Goal: Task Accomplishment & Management: Manage account settings

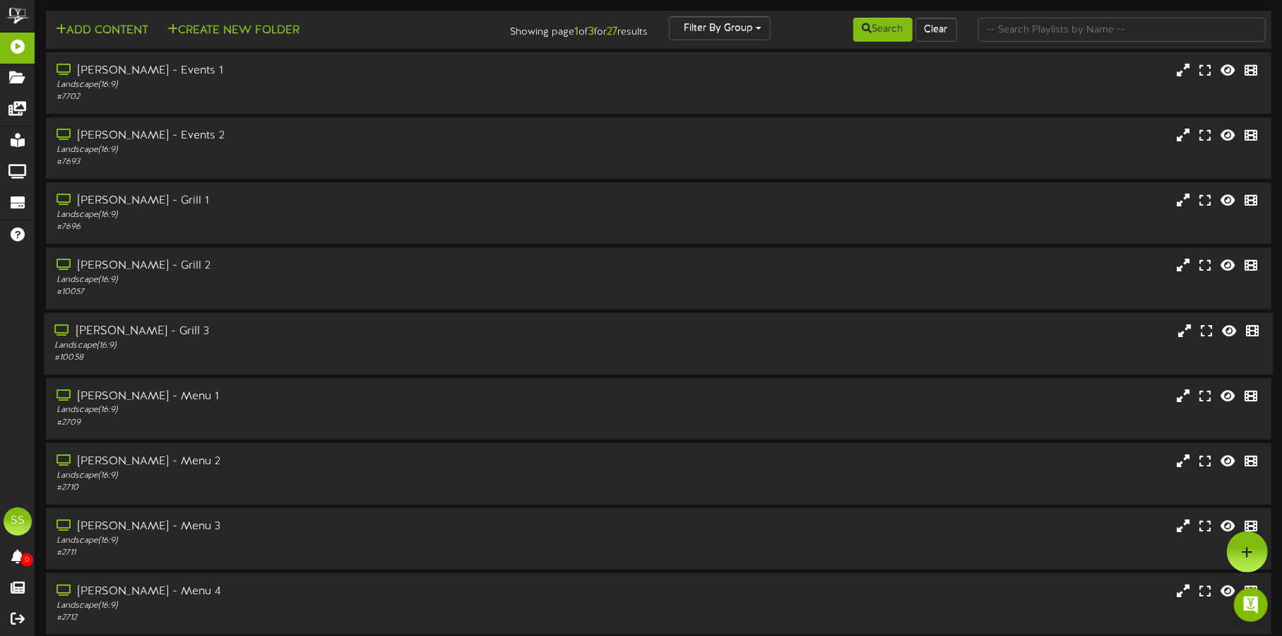
scroll to position [121, 0]
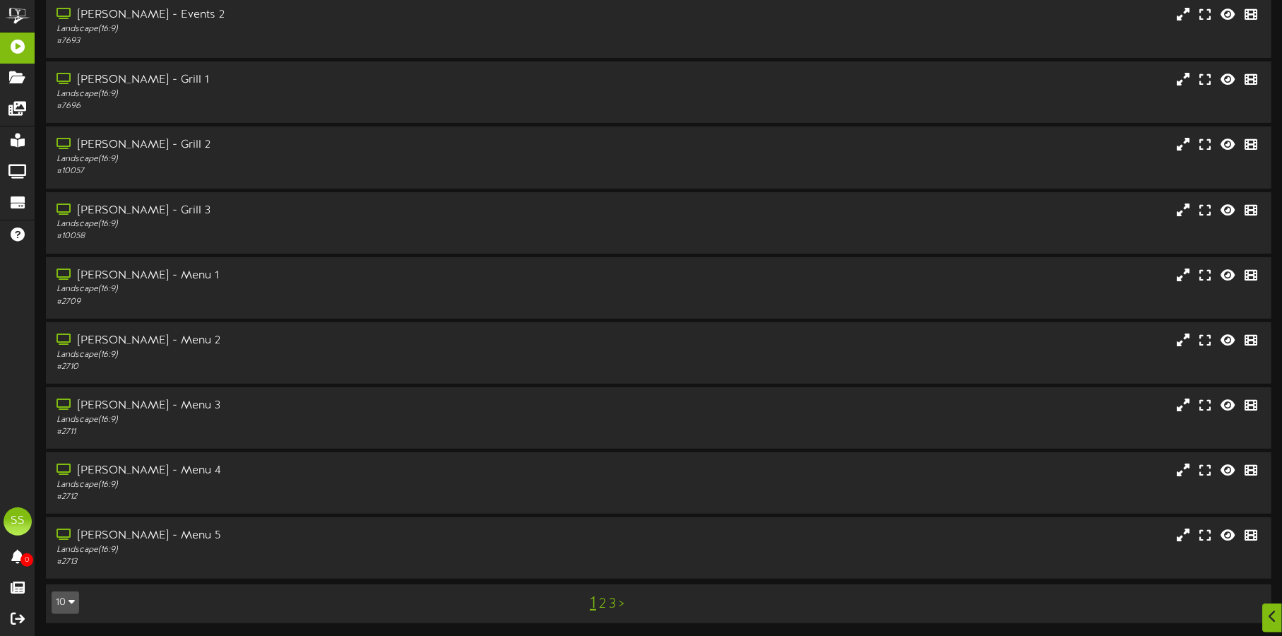
click at [64, 591] on button "10" at bounding box center [66, 602] width 28 height 23
click at [66, 566] on div "100" at bounding box center [65, 574] width 27 height 21
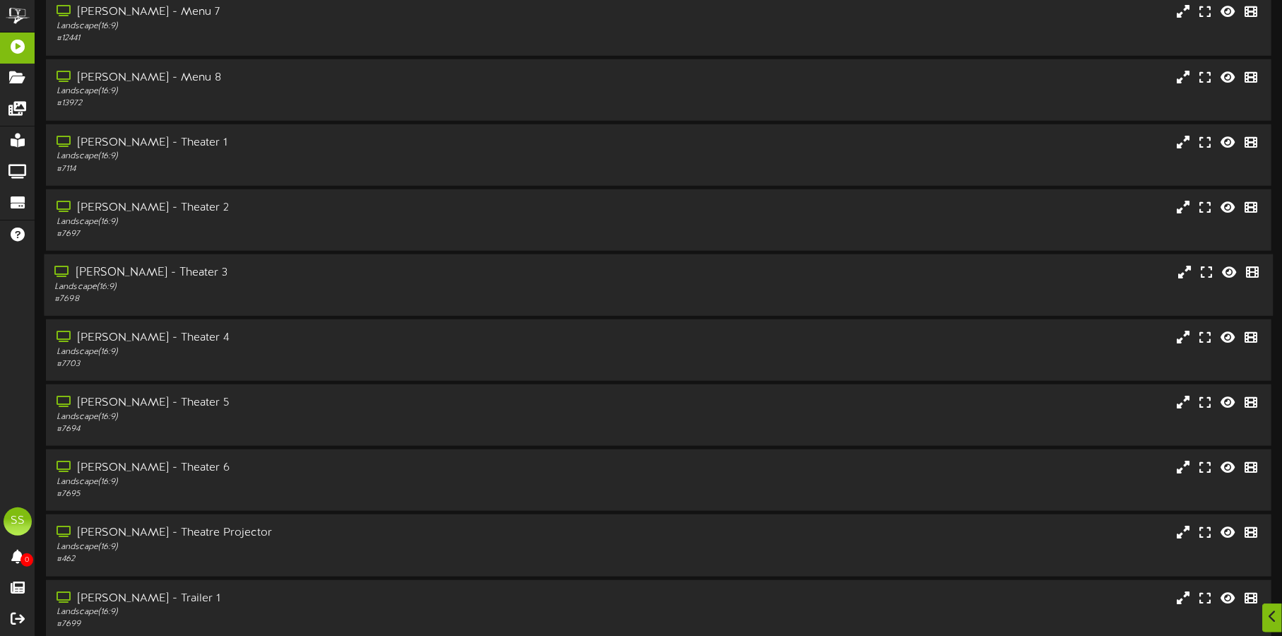
scroll to position [780, 0]
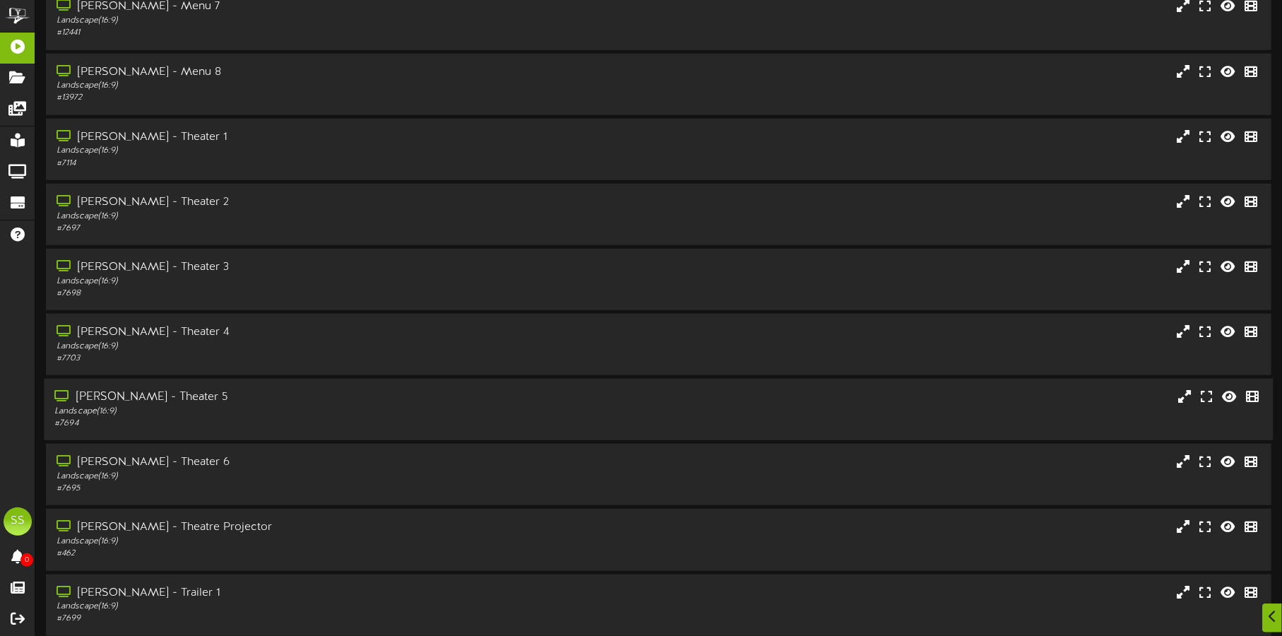
click at [274, 398] on div "[PERSON_NAME] - Theater 5" at bounding box center [299, 397] width 491 height 16
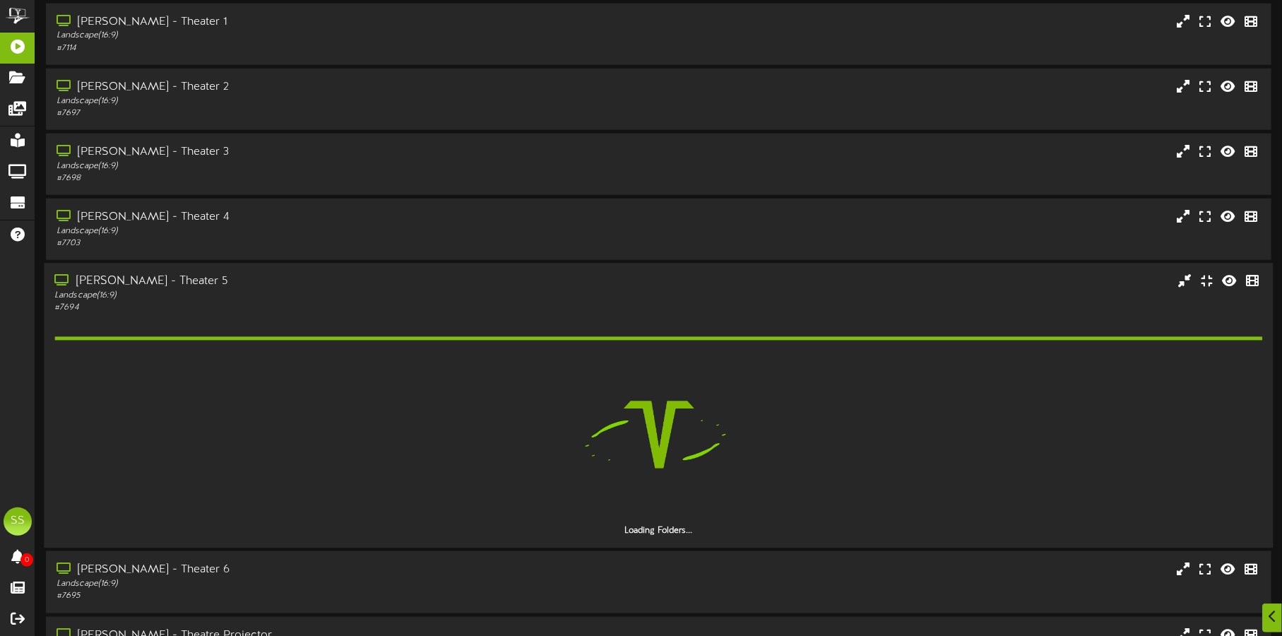
scroll to position [931, 0]
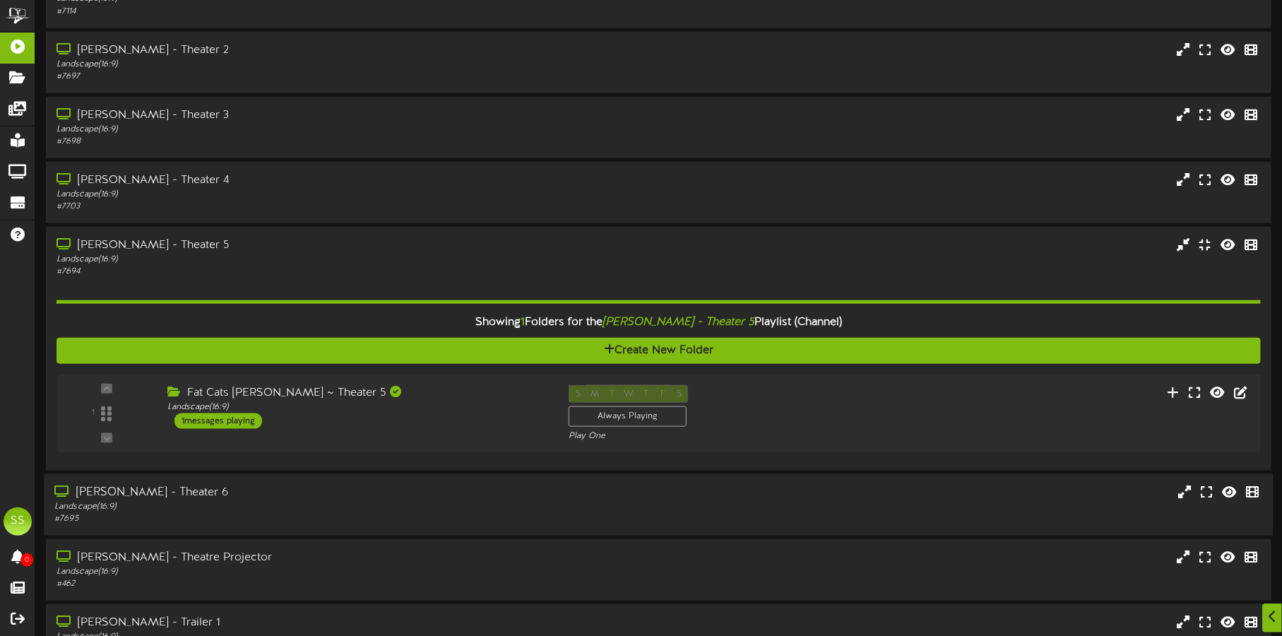
click at [244, 513] on div "# 7695" at bounding box center [299, 519] width 491 height 12
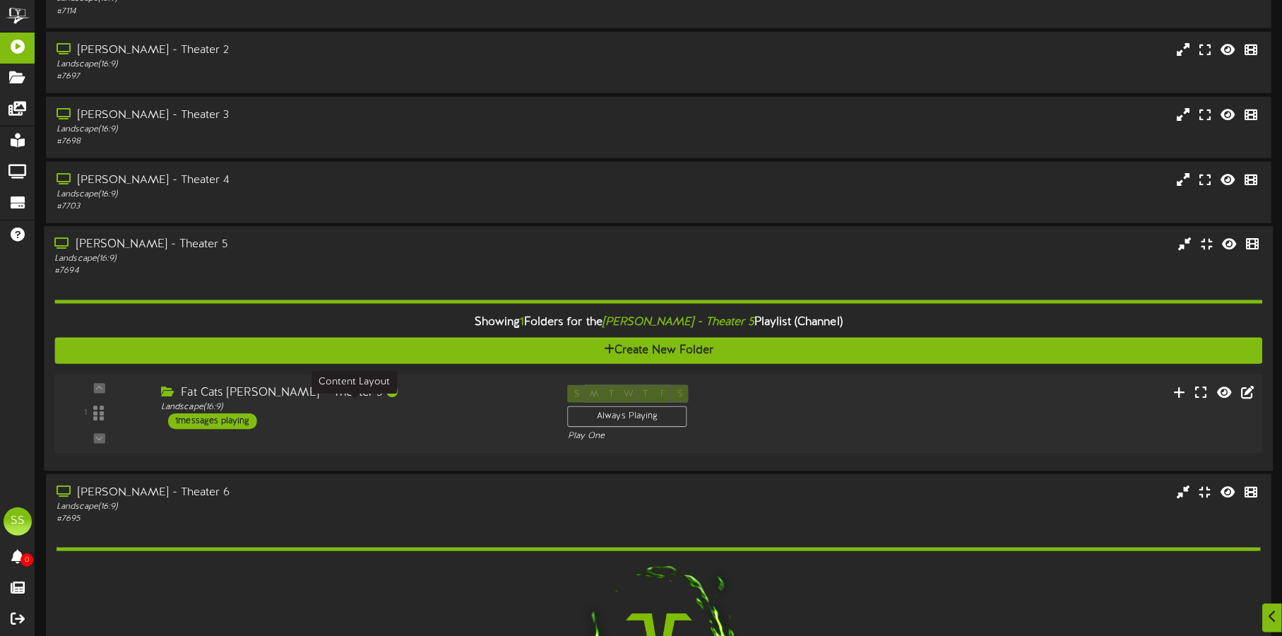
click at [393, 401] on div "Landscape ( 16:9 )" at bounding box center [353, 407] width 385 height 12
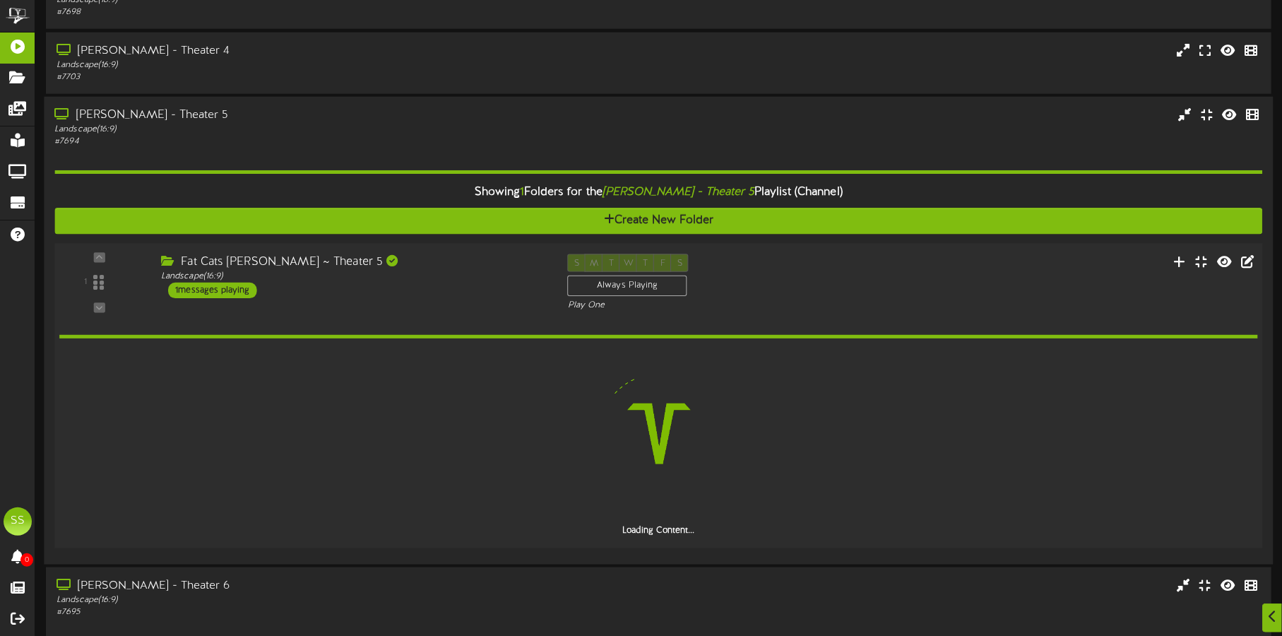
scroll to position [1064, 0]
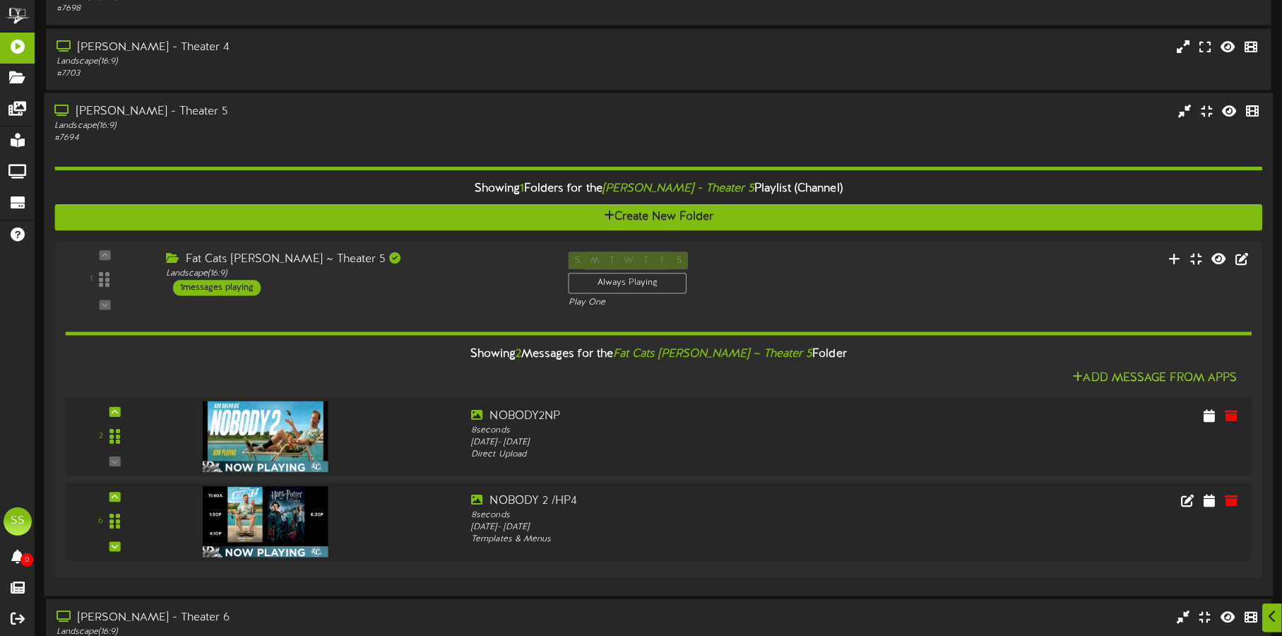
click at [398, 136] on div "# 7694" at bounding box center [299, 138] width 491 height 12
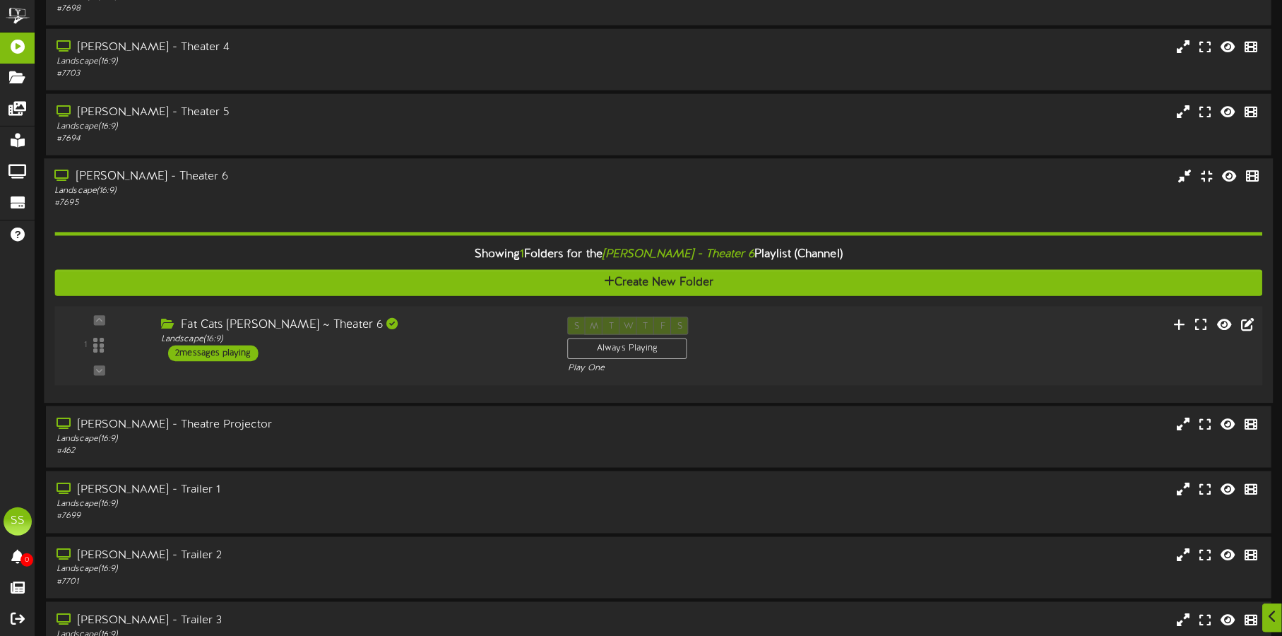
click at [426, 349] on div "Fat Cats [PERSON_NAME] ~ Theater 6 Landscape ( 16:9 ) 2 messages playing" at bounding box center [353, 339] width 407 height 44
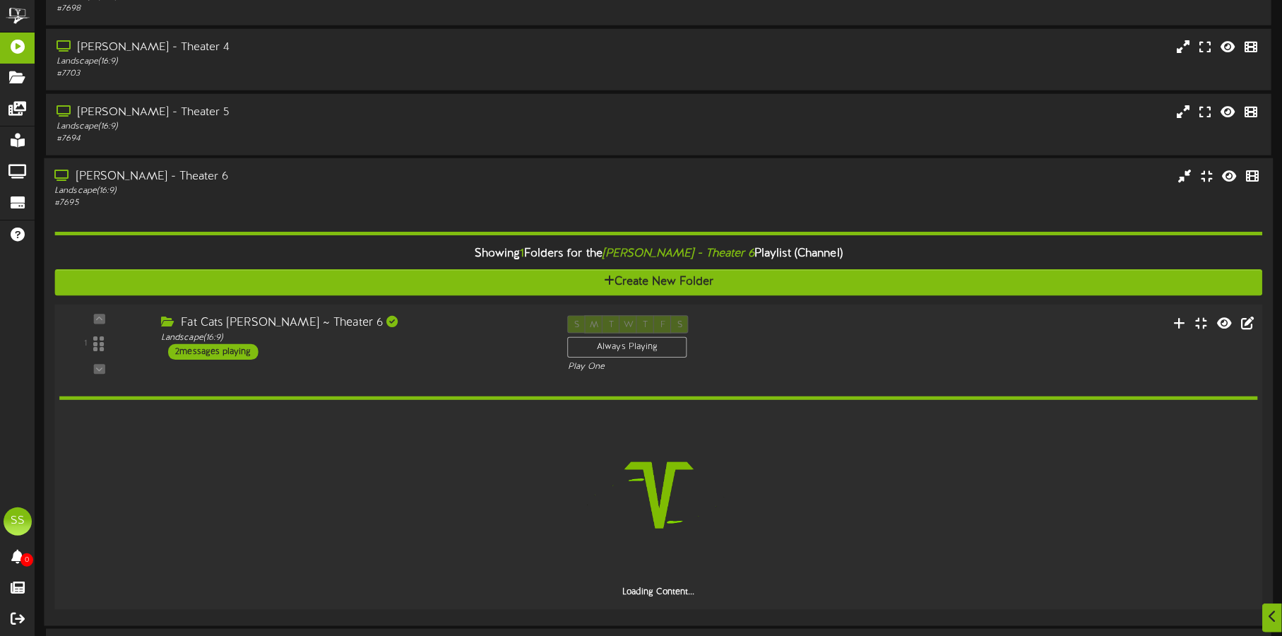
scroll to position [1207, 0]
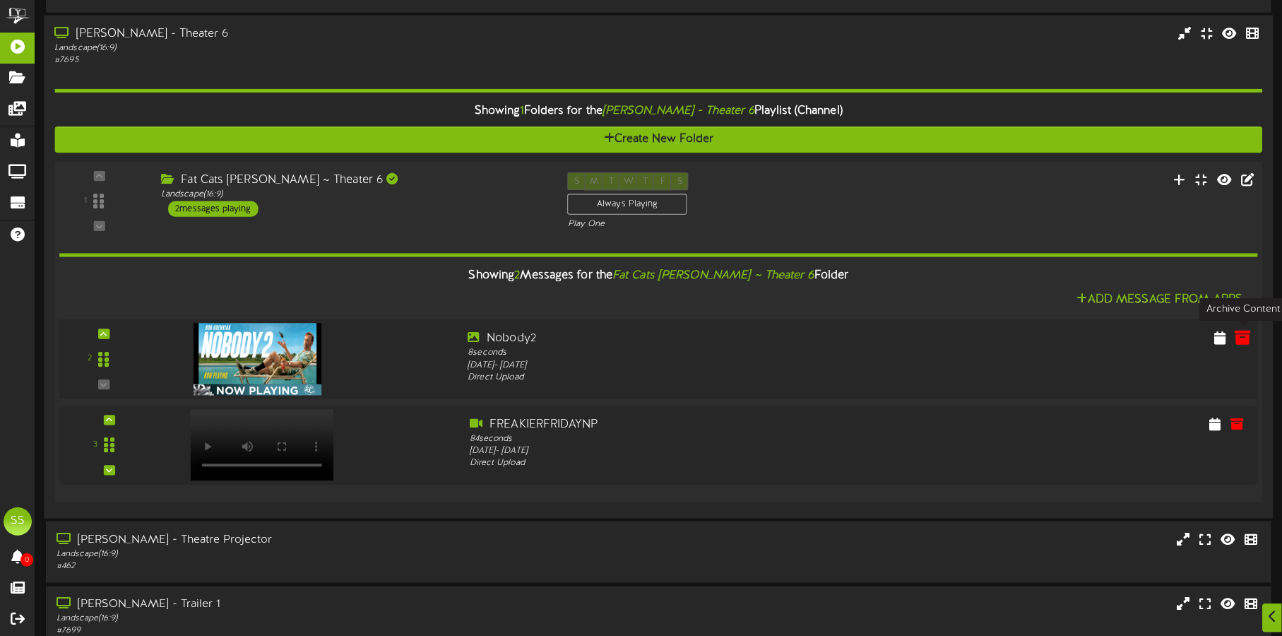
click at [1243, 337] on icon at bounding box center [1243, 337] width 16 height 16
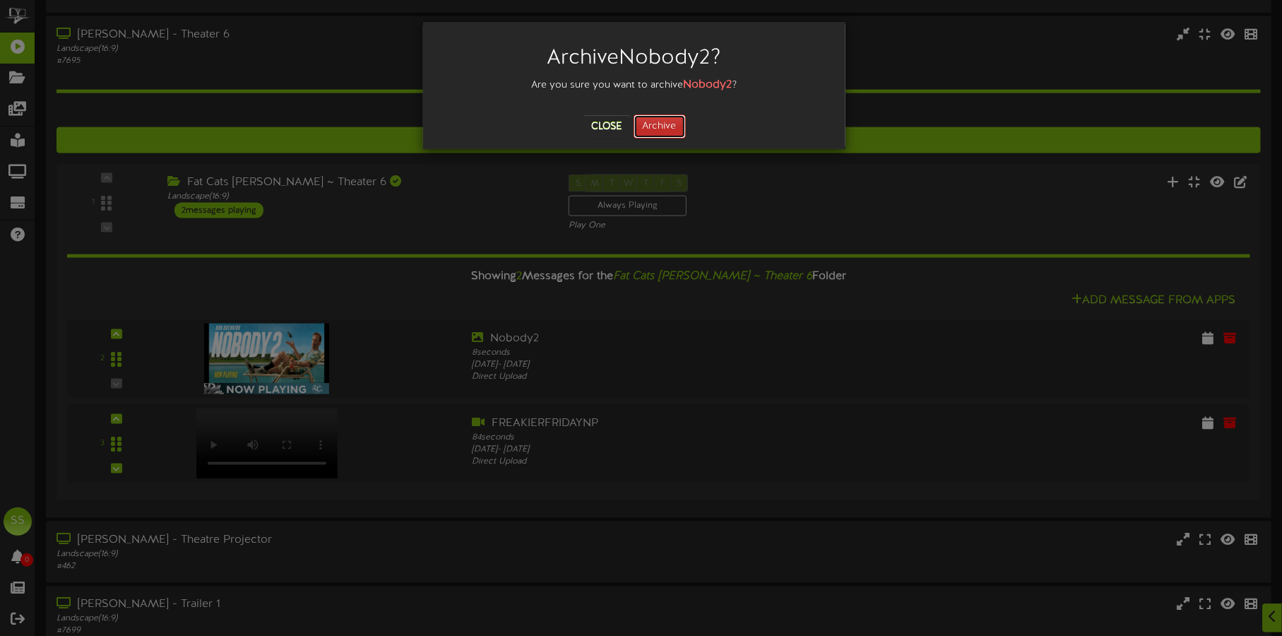
click at [657, 126] on button "Archive" at bounding box center [659, 126] width 52 height 24
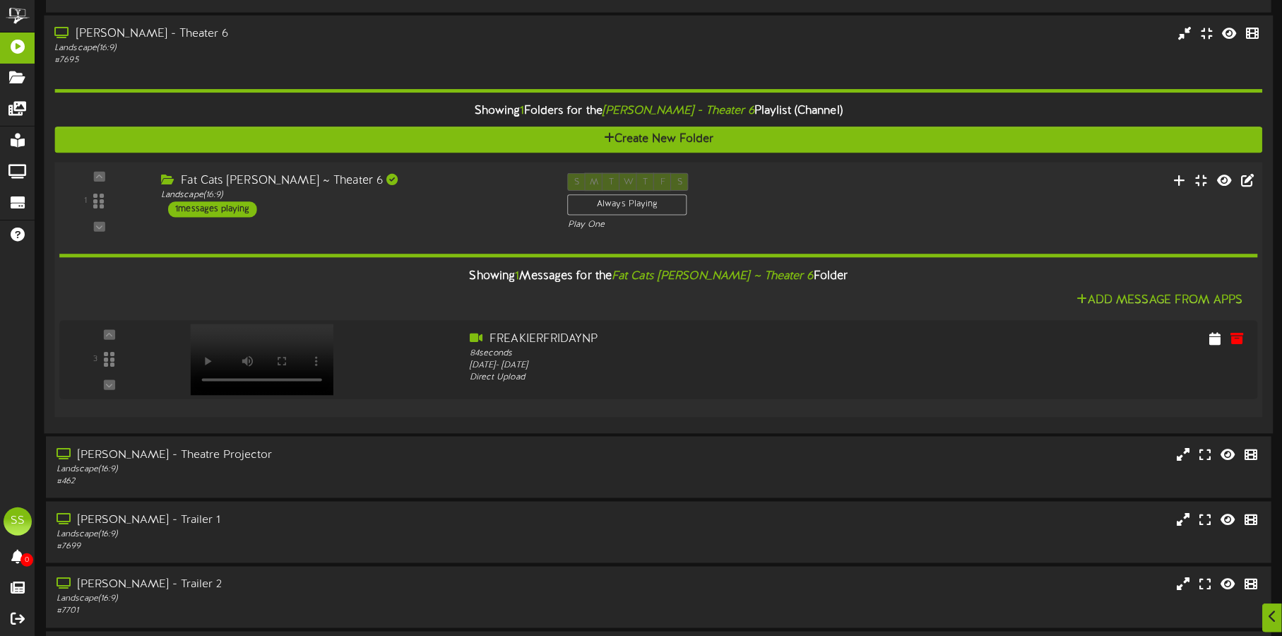
click at [429, 213] on div "Fat Cats [PERSON_NAME] ~ Theater 6 Landscape ( 16:9 ) 1 messages playing" at bounding box center [353, 195] width 407 height 44
